Goal: Task Accomplishment & Management: Complete application form

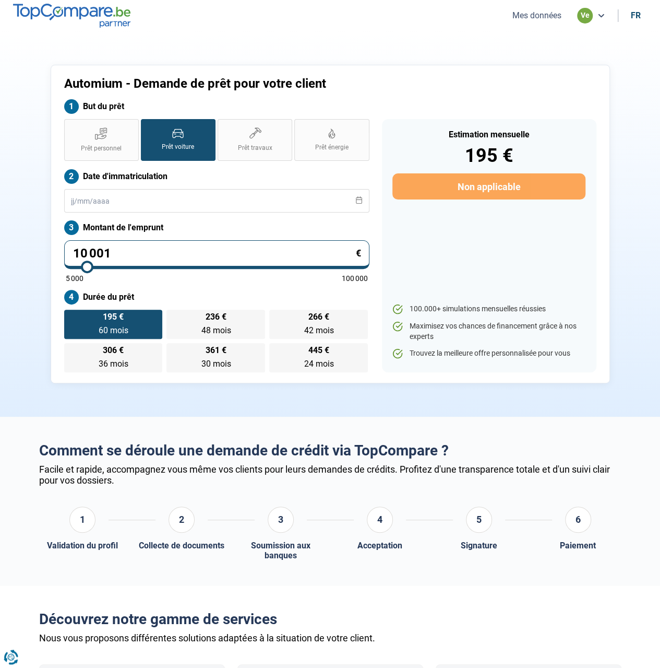
click at [541, 14] on button "Mes données" at bounding box center [536, 15] width 55 height 11
